Goal: Navigation & Orientation: Find specific page/section

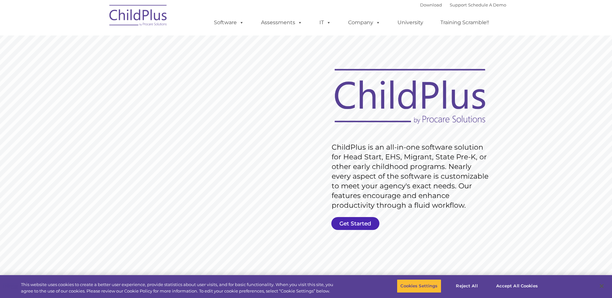
click at [374, 222] on link "Get Started" at bounding box center [355, 223] width 48 height 13
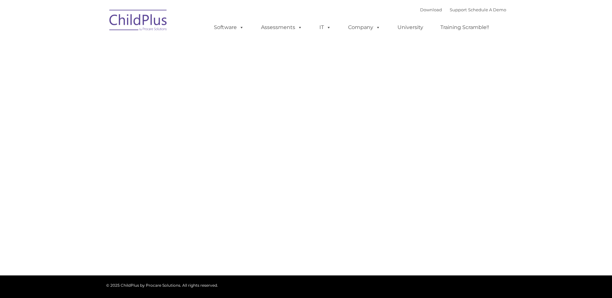
type input ""
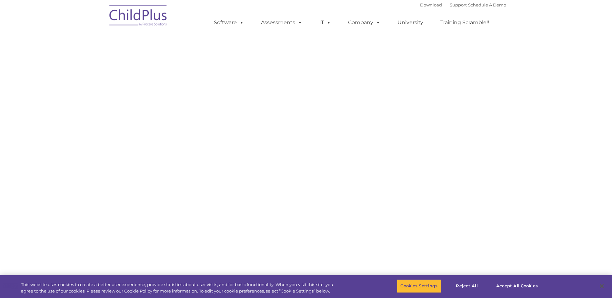
select select "MEDIUM"
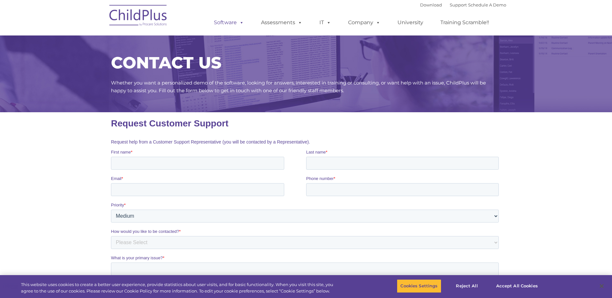
click at [224, 23] on link "Software" at bounding box center [229, 22] width 43 height 13
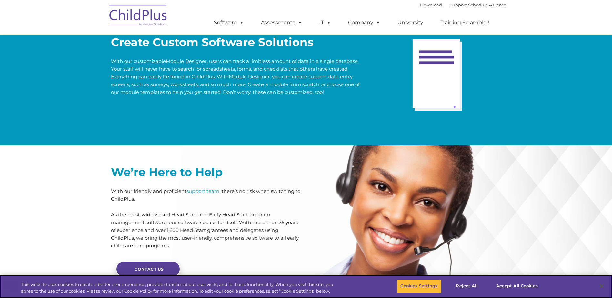
scroll to position [1519, 0]
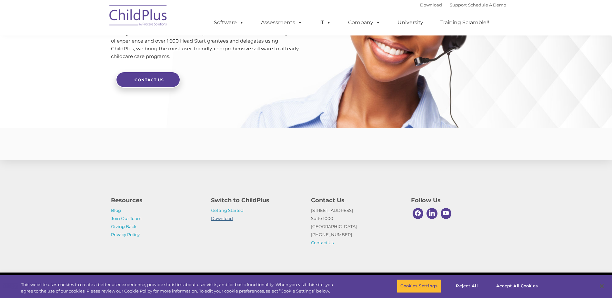
click at [223, 221] on link "Download" at bounding box center [222, 218] width 22 height 5
